Goal: Information Seeking & Learning: Learn about a topic

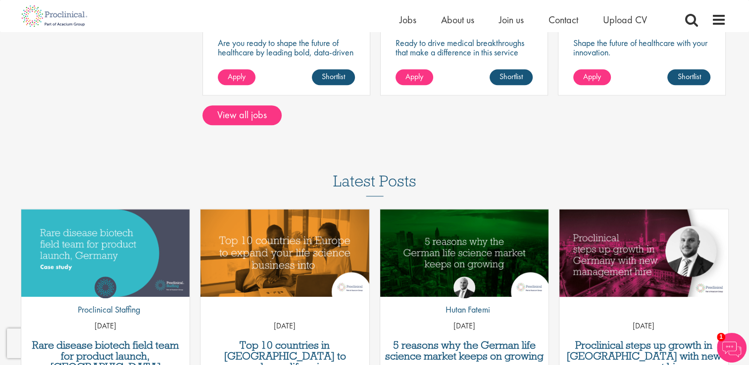
scroll to position [990, 0]
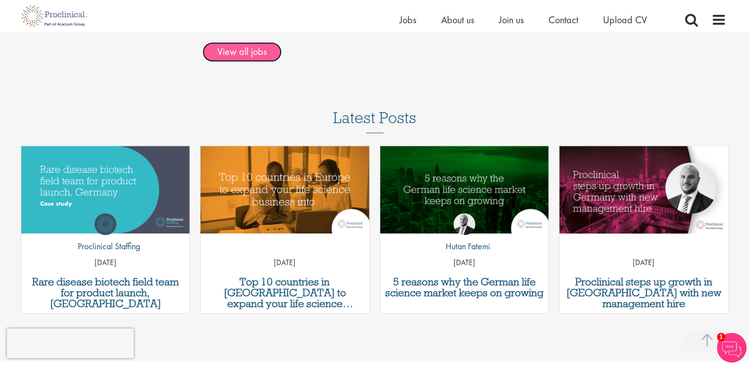
click at [246, 51] on link "View all jobs" at bounding box center [241, 52] width 79 height 20
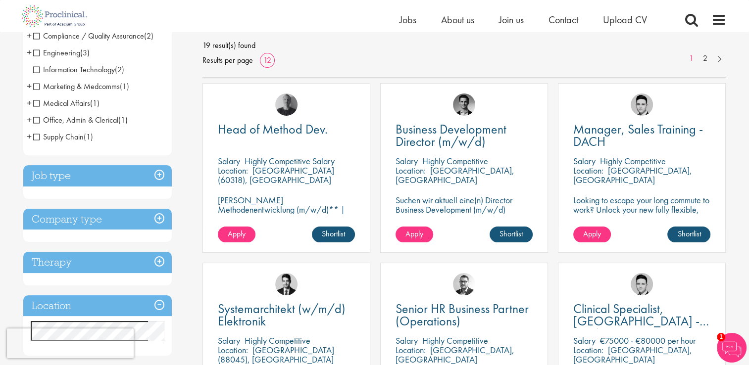
scroll to position [149, 0]
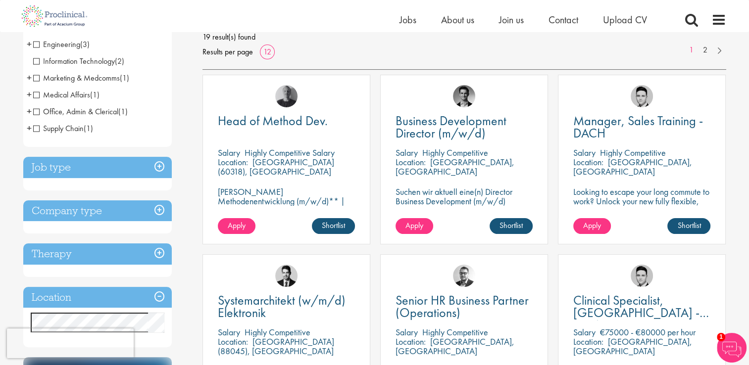
click at [119, 162] on h3 "Job type" at bounding box center [97, 167] width 149 height 21
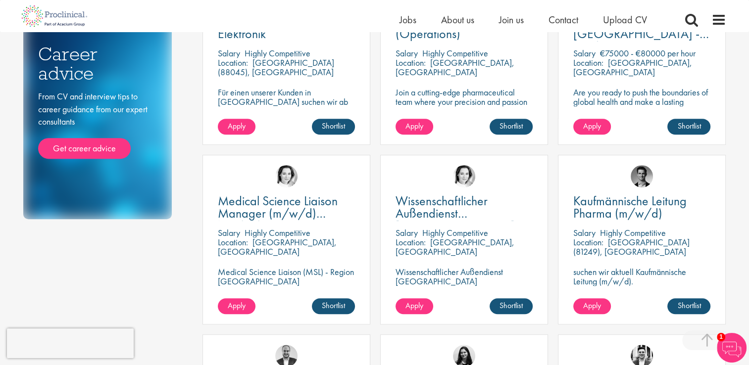
scroll to position [445, 0]
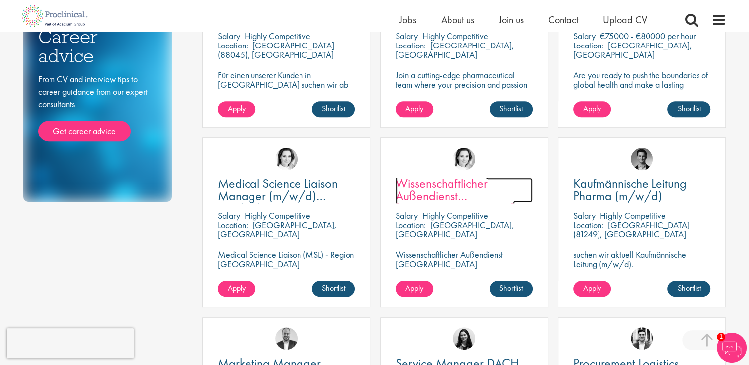
click at [436, 191] on span "Wissenschaftlicher Außendienst [GEOGRAPHIC_DATA]" at bounding box center [455, 196] width 119 height 42
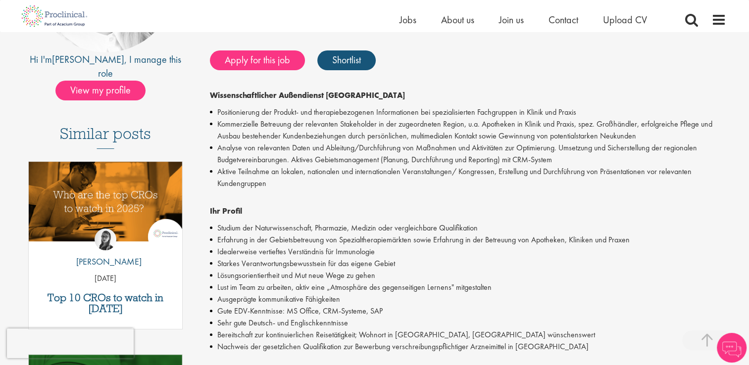
scroll to position [297, 0]
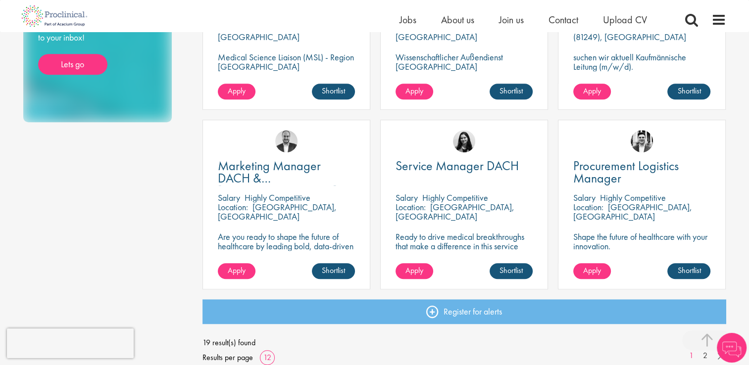
scroll to position [693, 0]
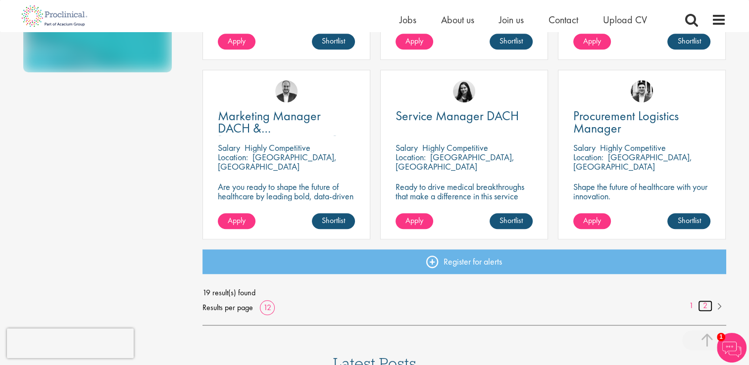
click at [703, 307] on link "2" at bounding box center [705, 306] width 14 height 11
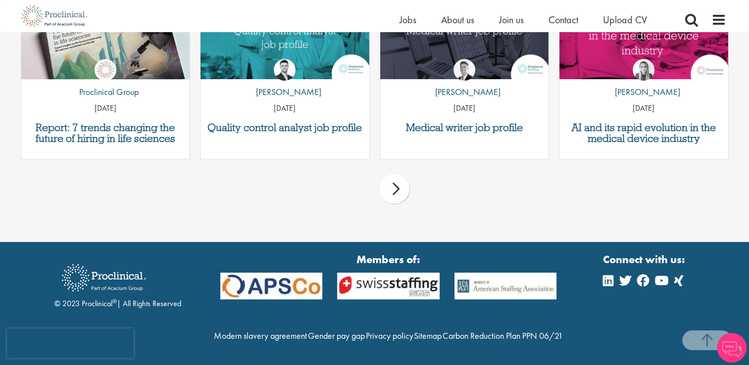
scroll to position [934, 0]
